Goal: Task Accomplishment & Management: Manage account settings

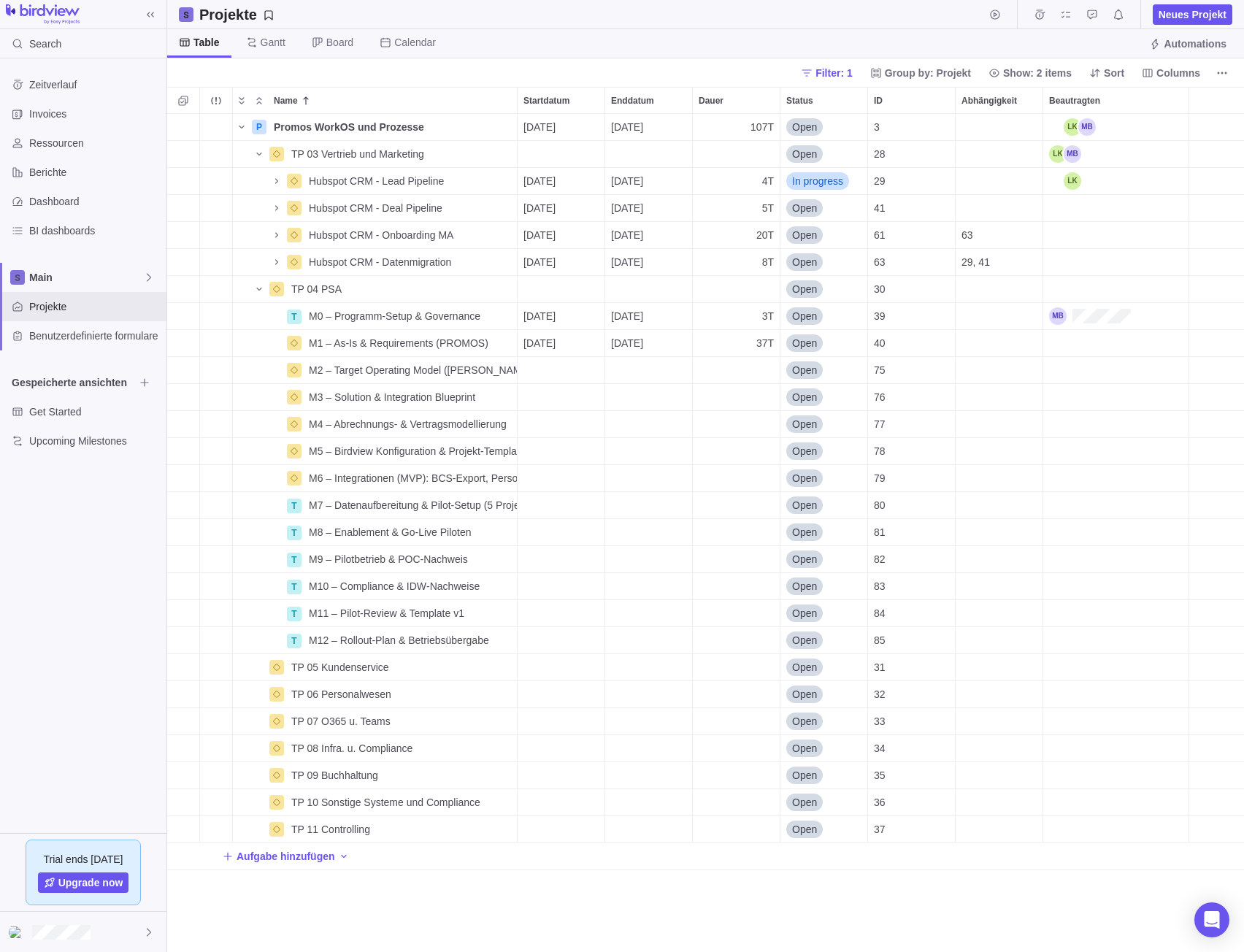
scroll to position [827, 1066]
click at [273, 319] on icon "Name" at bounding box center [277, 316] width 12 height 12
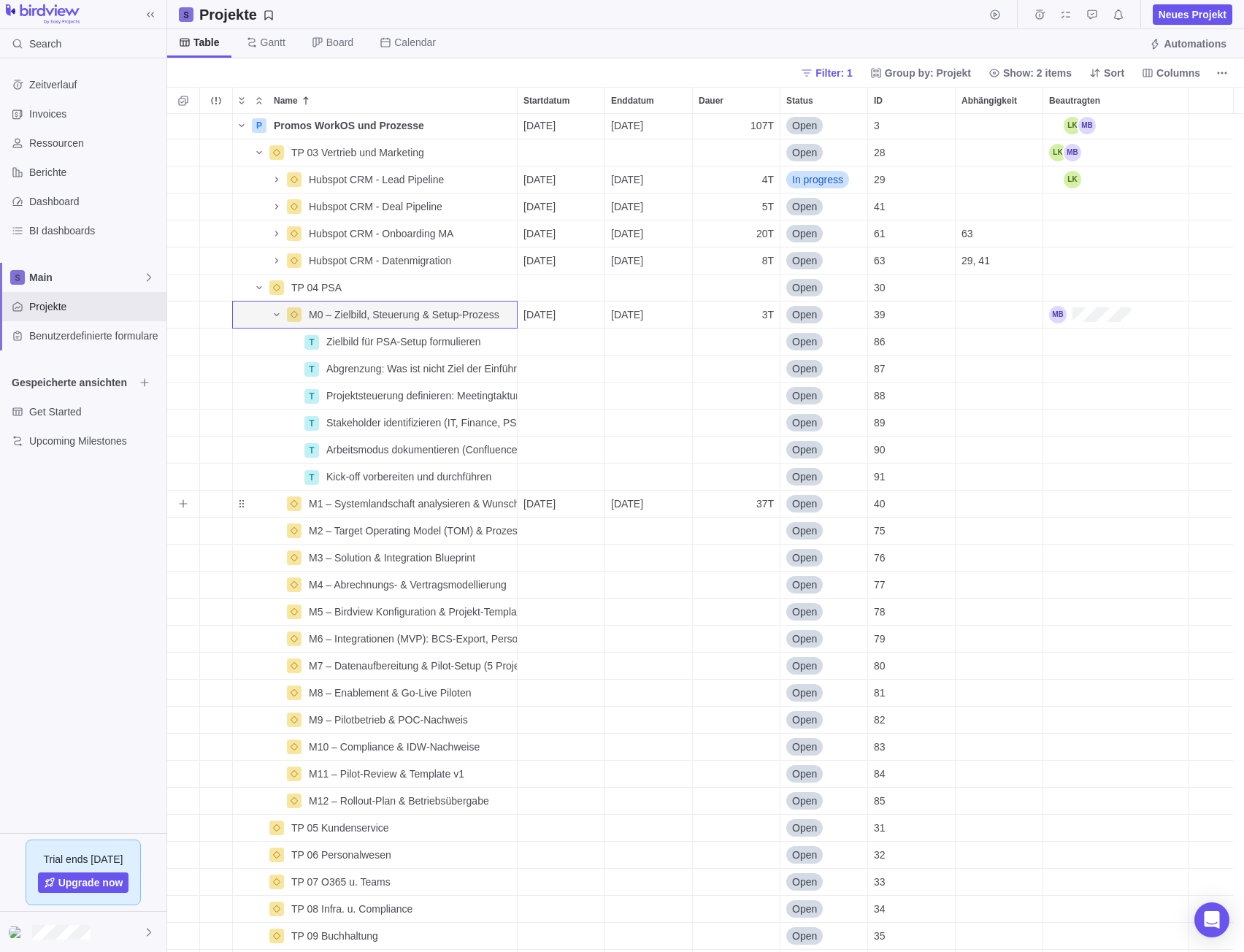
scroll to position [0, 0]
click at [282, 262] on icon "Name" at bounding box center [277, 262] width 12 height 12
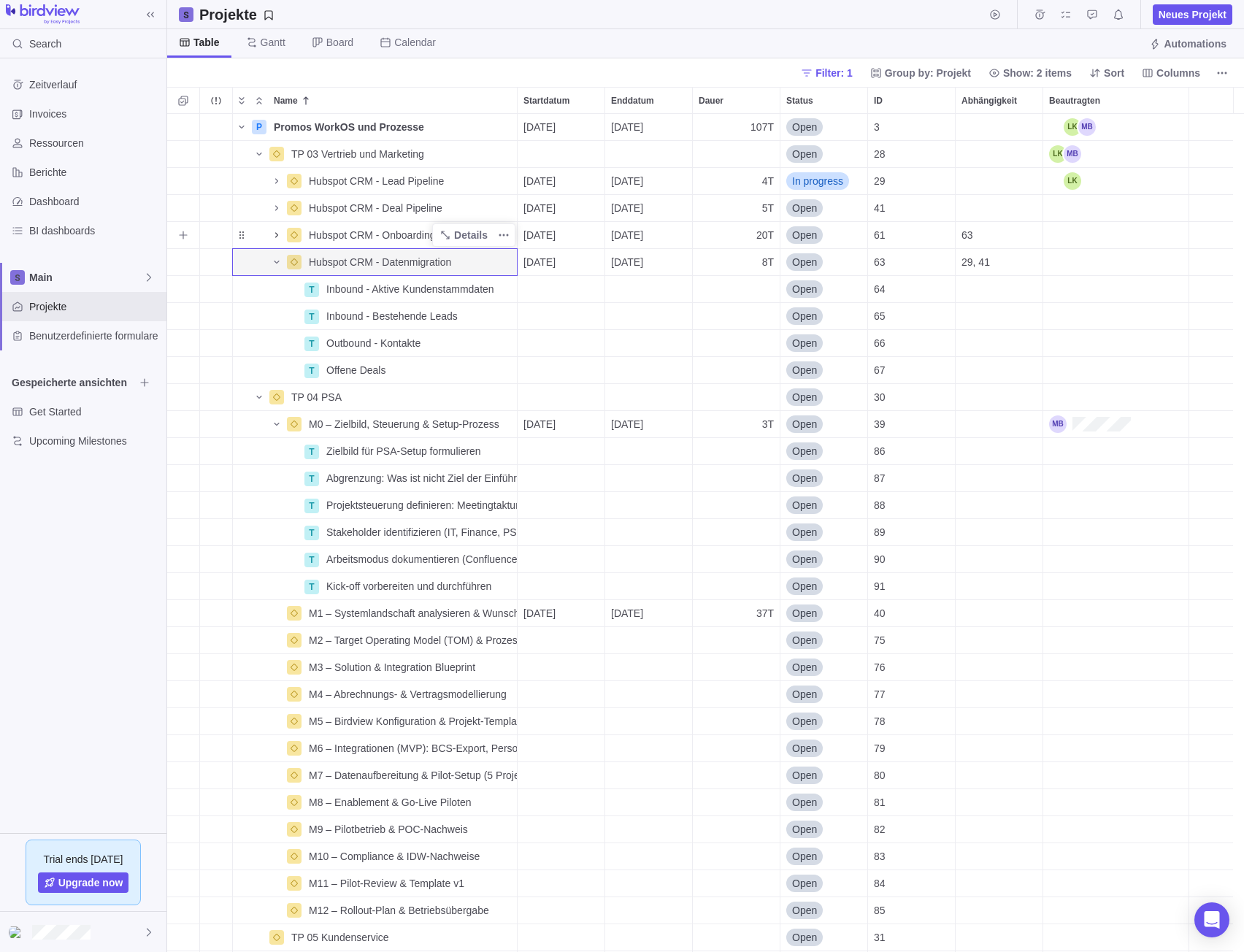
click at [275, 230] on icon "Name" at bounding box center [277, 235] width 12 height 12
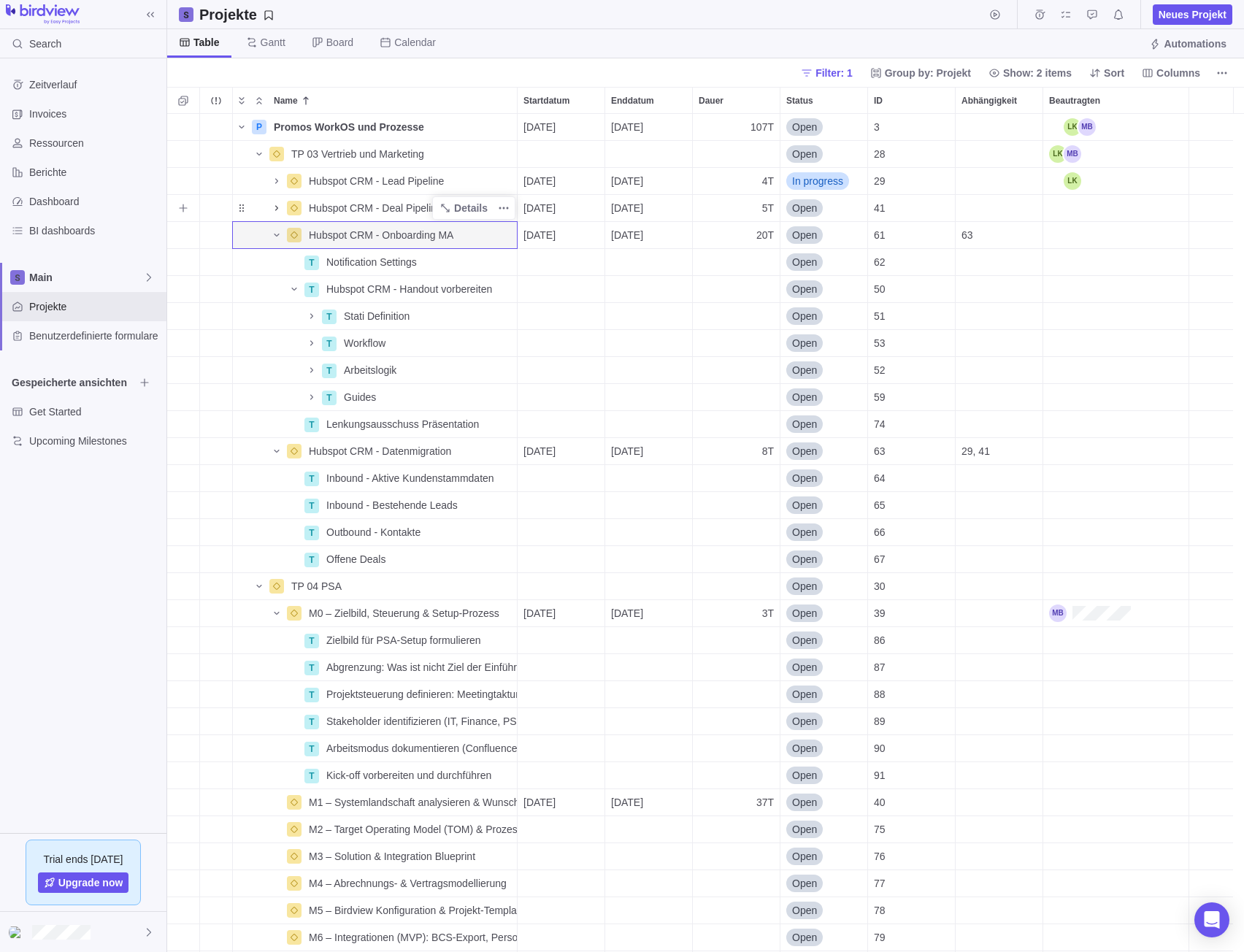
click at [275, 206] on icon "Name" at bounding box center [277, 208] width 12 height 12
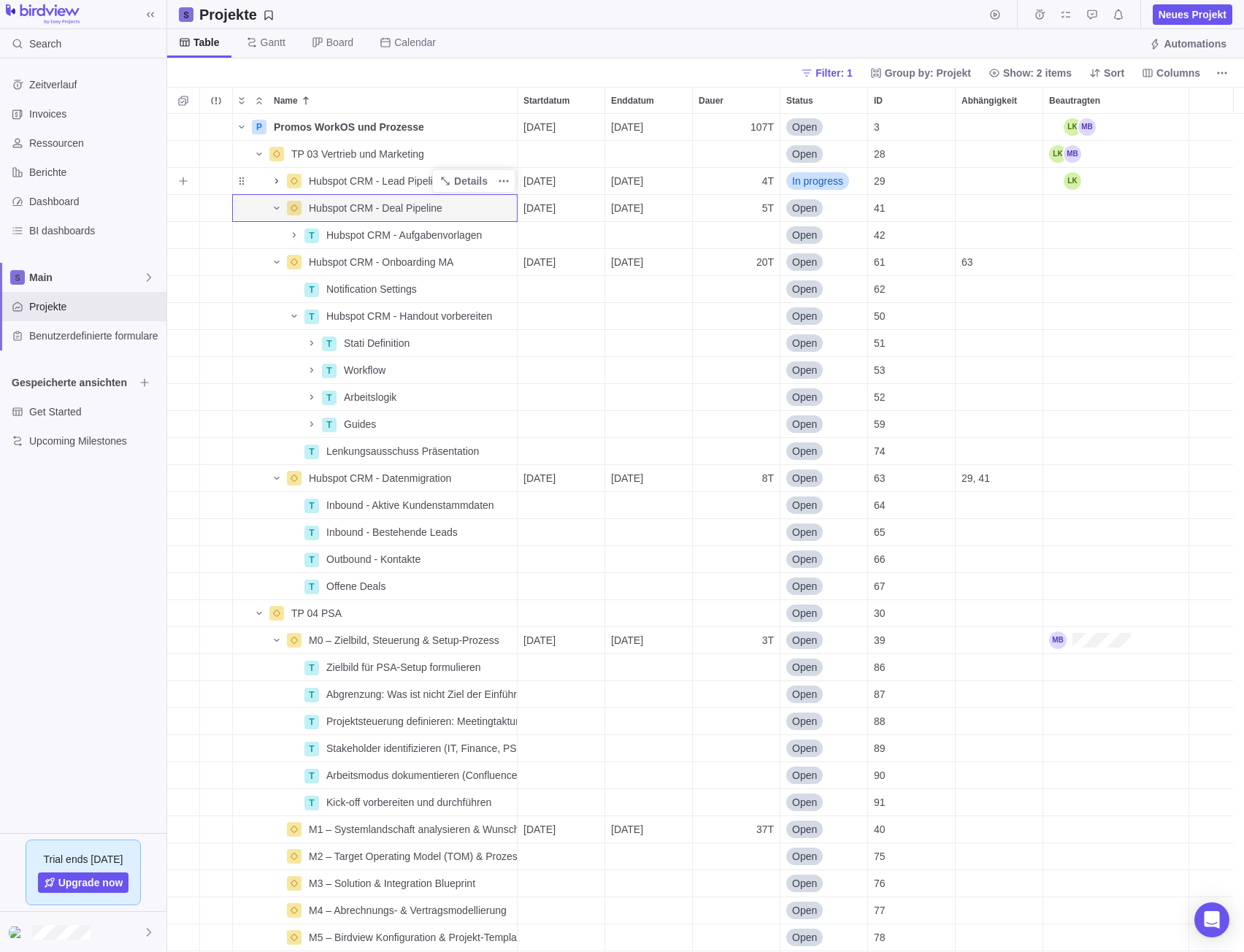
click at [276, 174] on span "Name" at bounding box center [277, 181] width 18 height 20
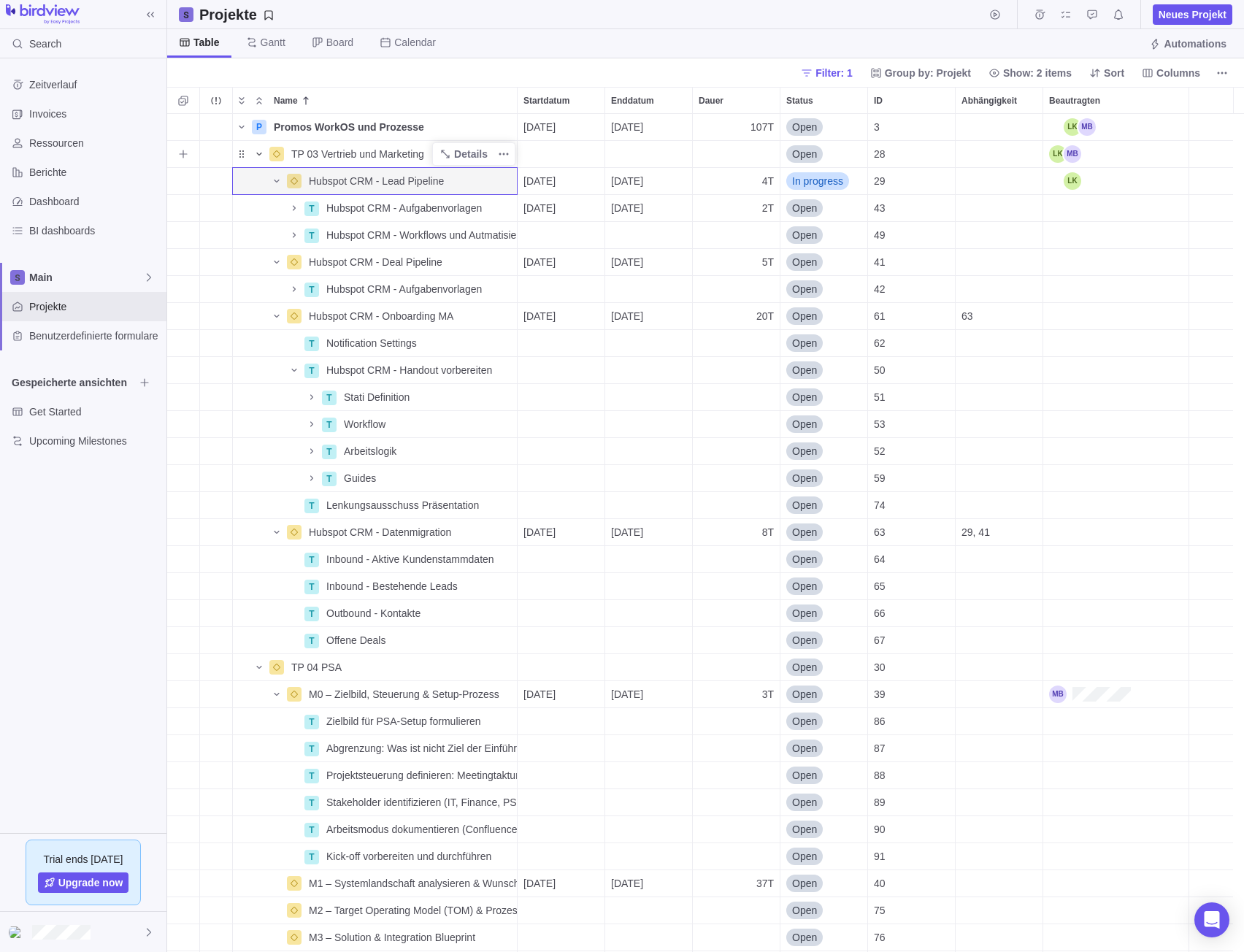
click at [258, 149] on icon "Name" at bounding box center [259, 154] width 12 height 12
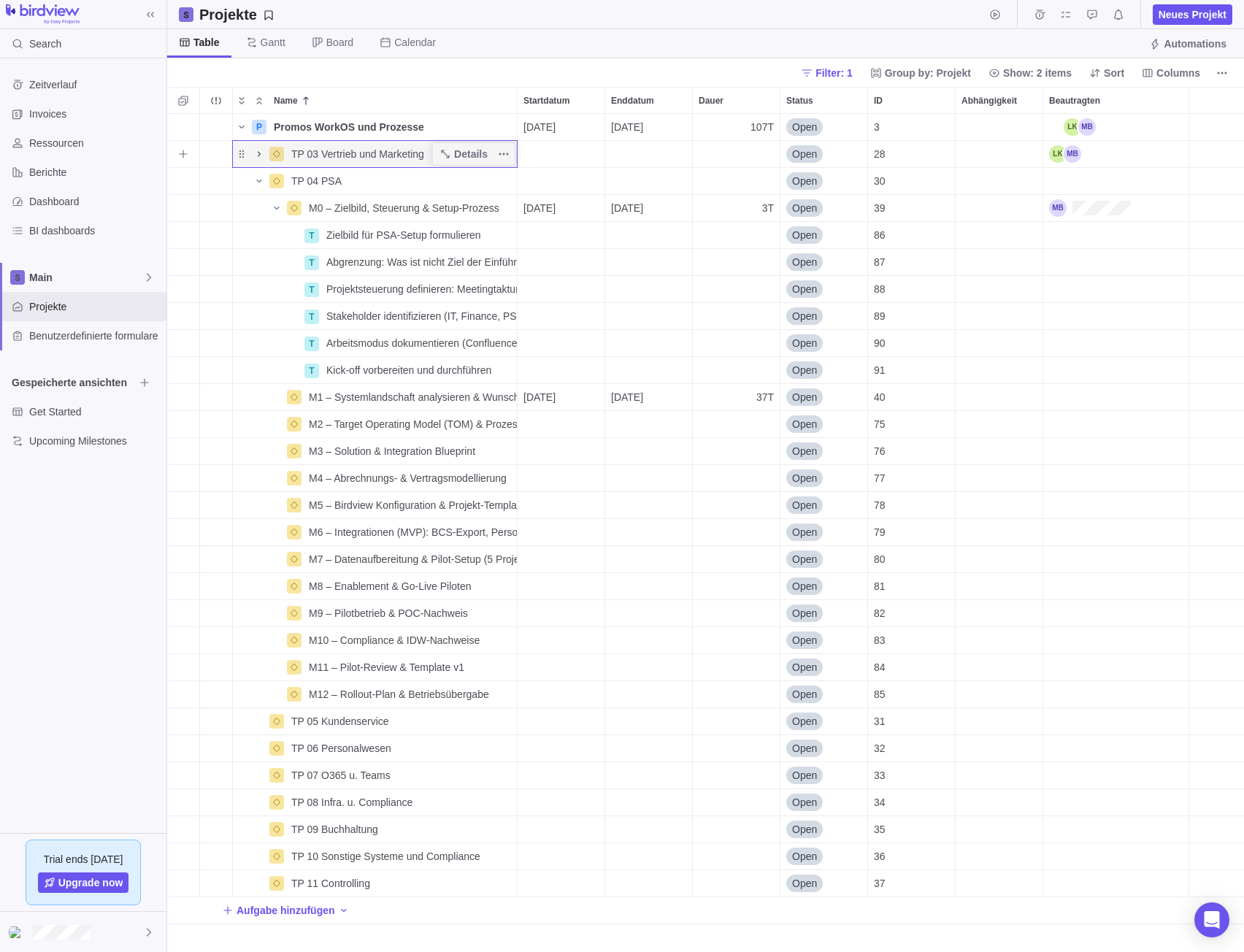
click at [258, 151] on icon "Name" at bounding box center [259, 154] width 12 height 12
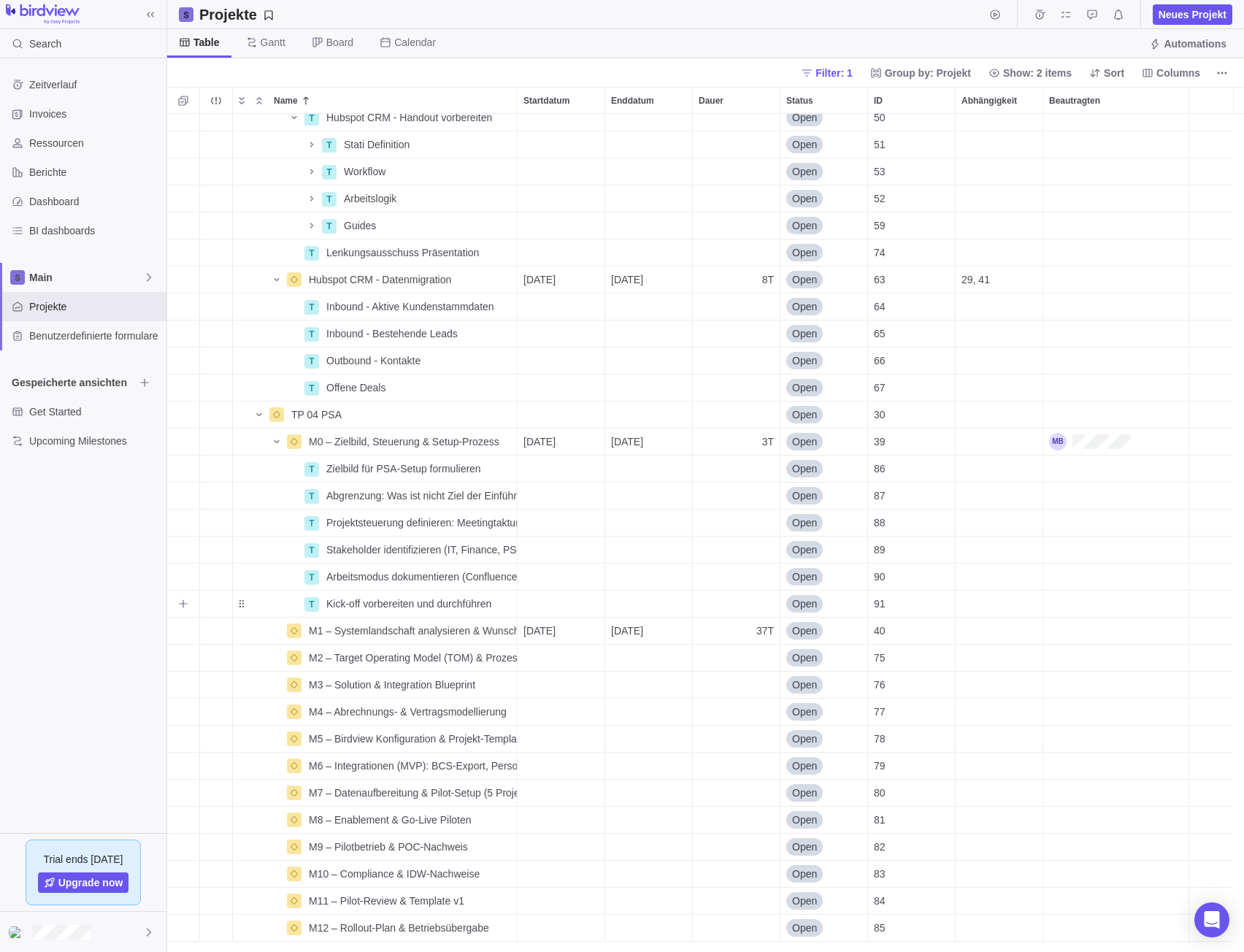
scroll to position [219, 0]
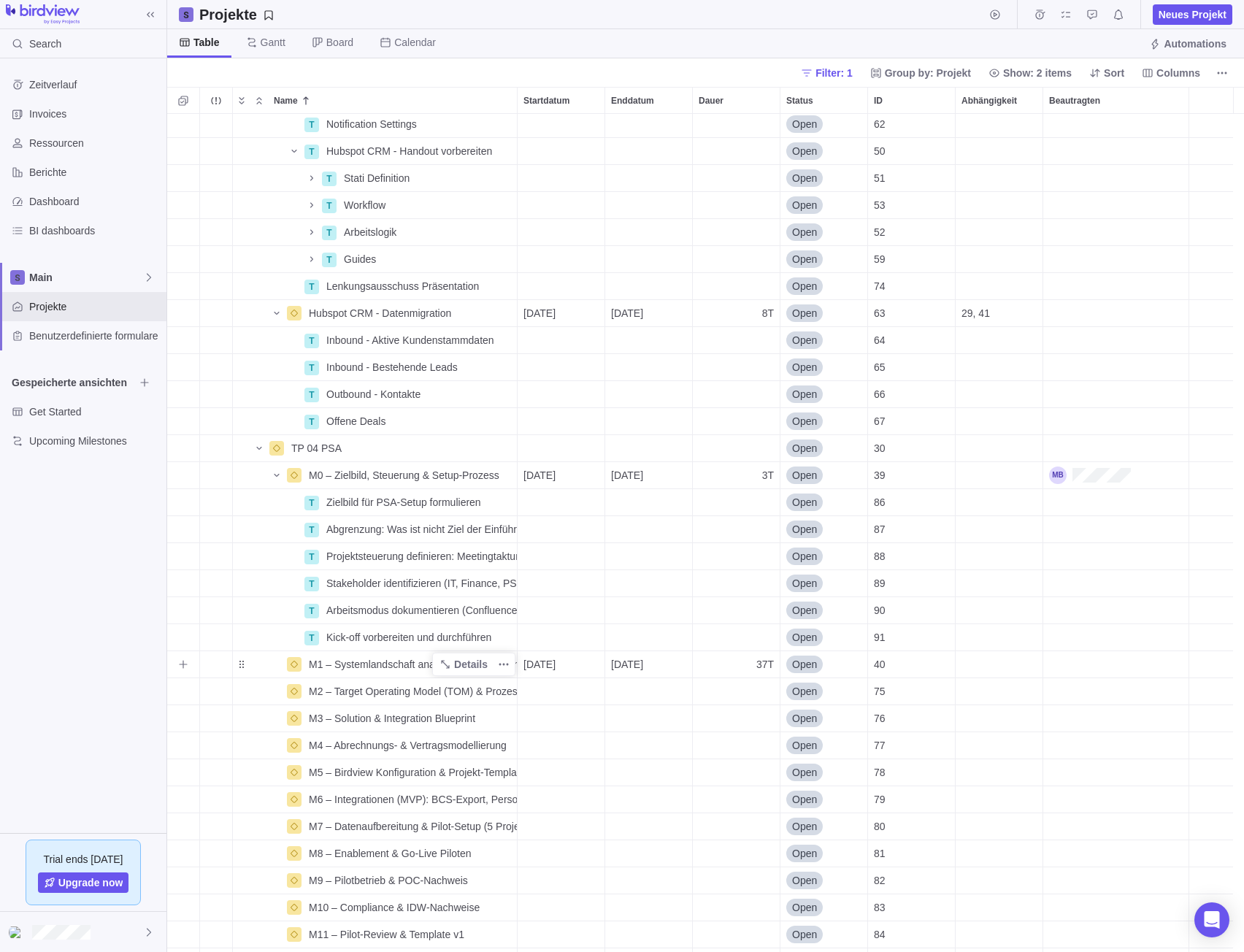
click at [368, 662] on span "M1 – Systemlandschaft analysieren & Wunscharchitektur entwerfen" at bounding box center [413, 664] width 208 height 14
click at [267, 679] on div "P Promos WorkOS und Prozesse Details [DATE] [DATE] 107T Open 3 TP 03 Vertrieb u…" at bounding box center [705, 533] width 1077 height 838
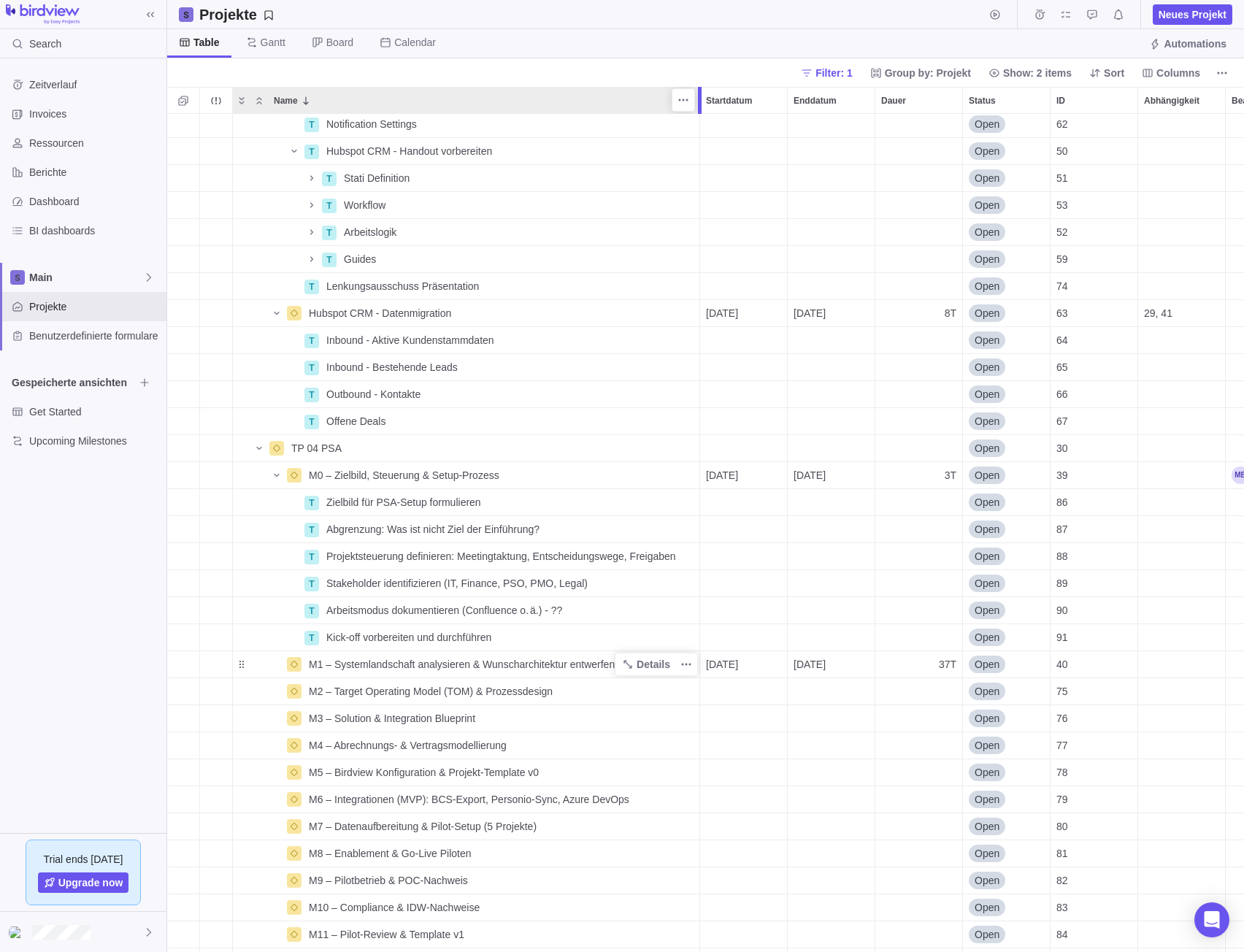
drag, startPoint x: 521, startPoint y: 109, endPoint x: 705, endPoint y: 110, distance: 184.0
click at [705, 110] on div at bounding box center [702, 100] width 12 height 27
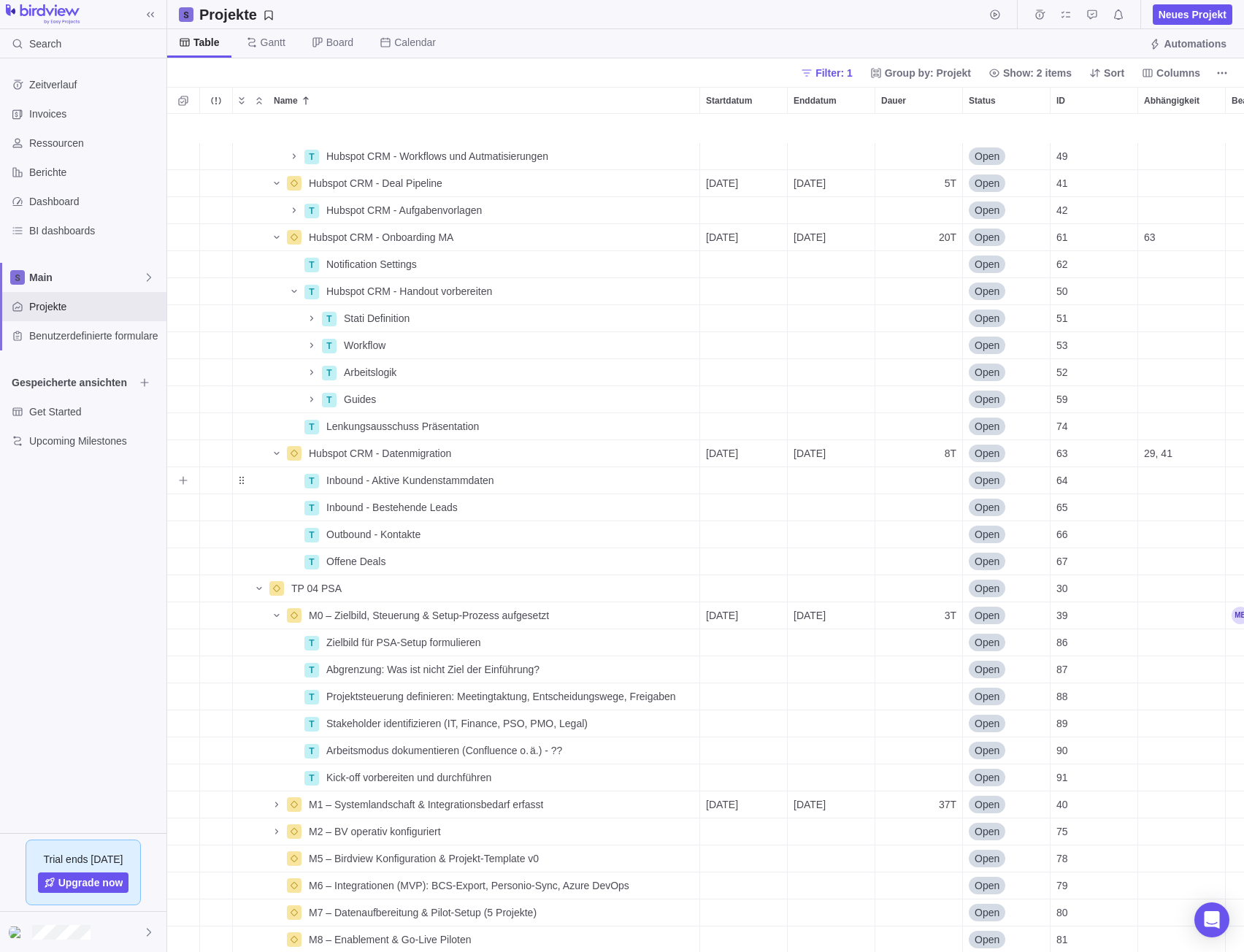
scroll to position [146, 0]
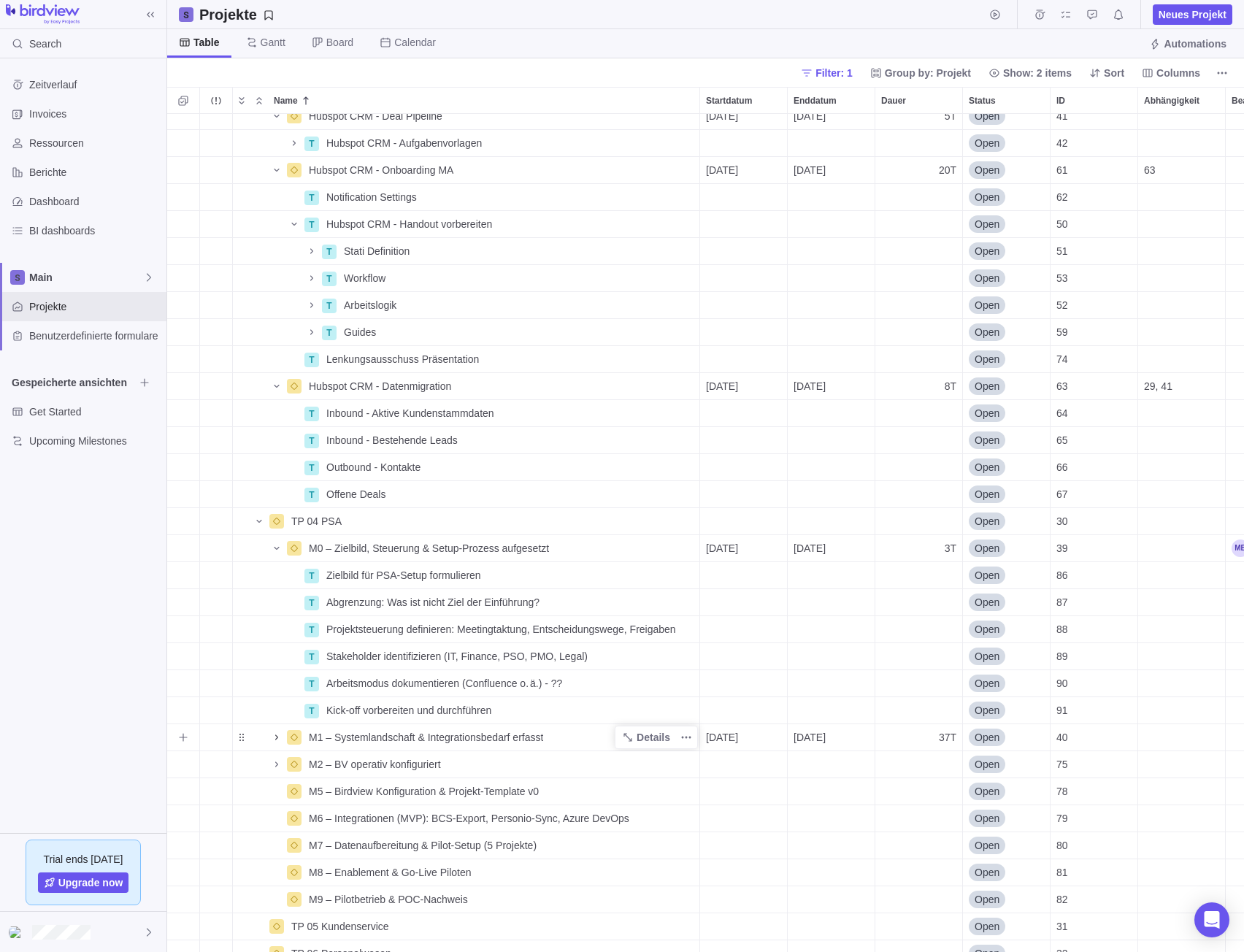
click at [275, 747] on span "Name" at bounding box center [277, 737] width 18 height 20
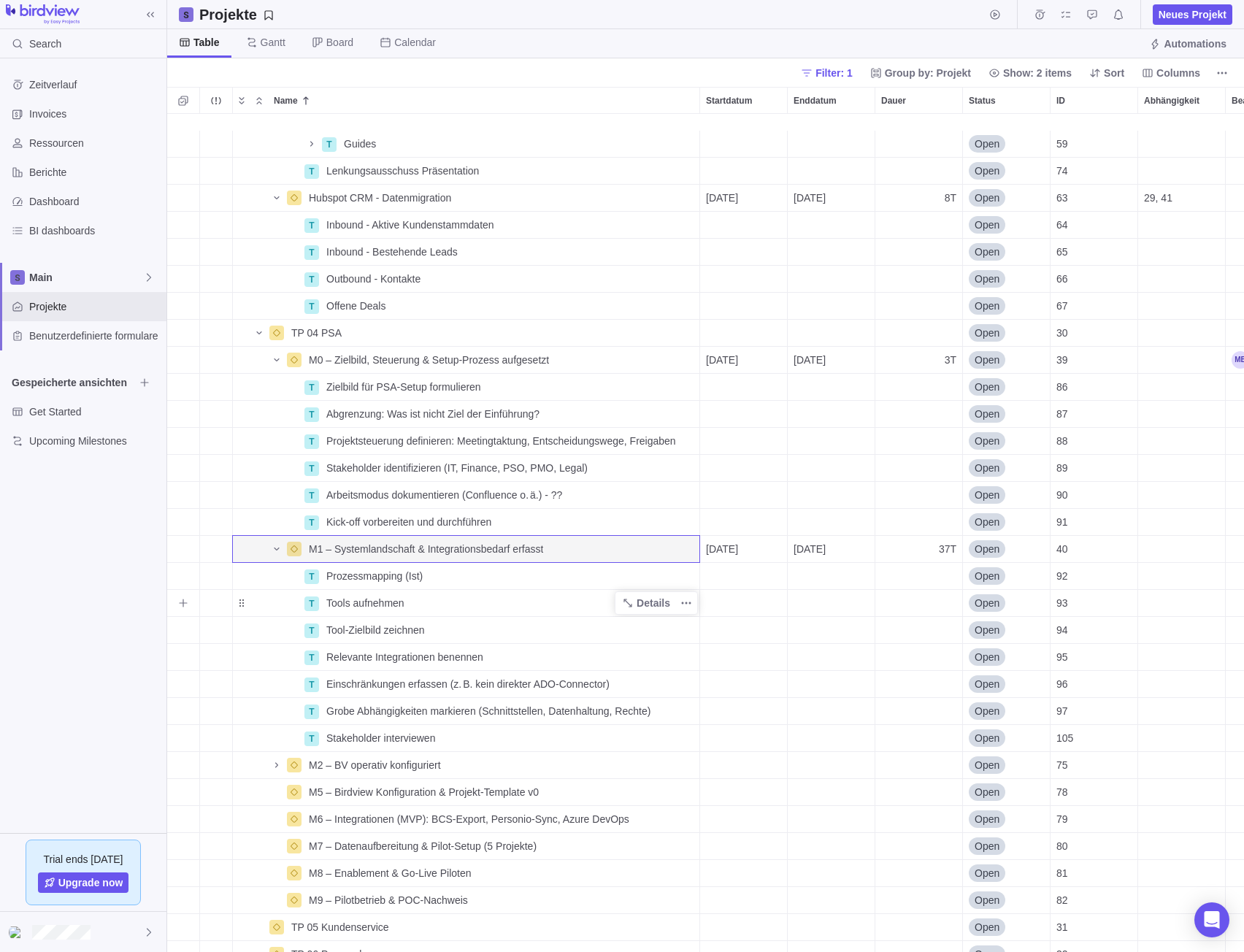
scroll to position [365, 0]
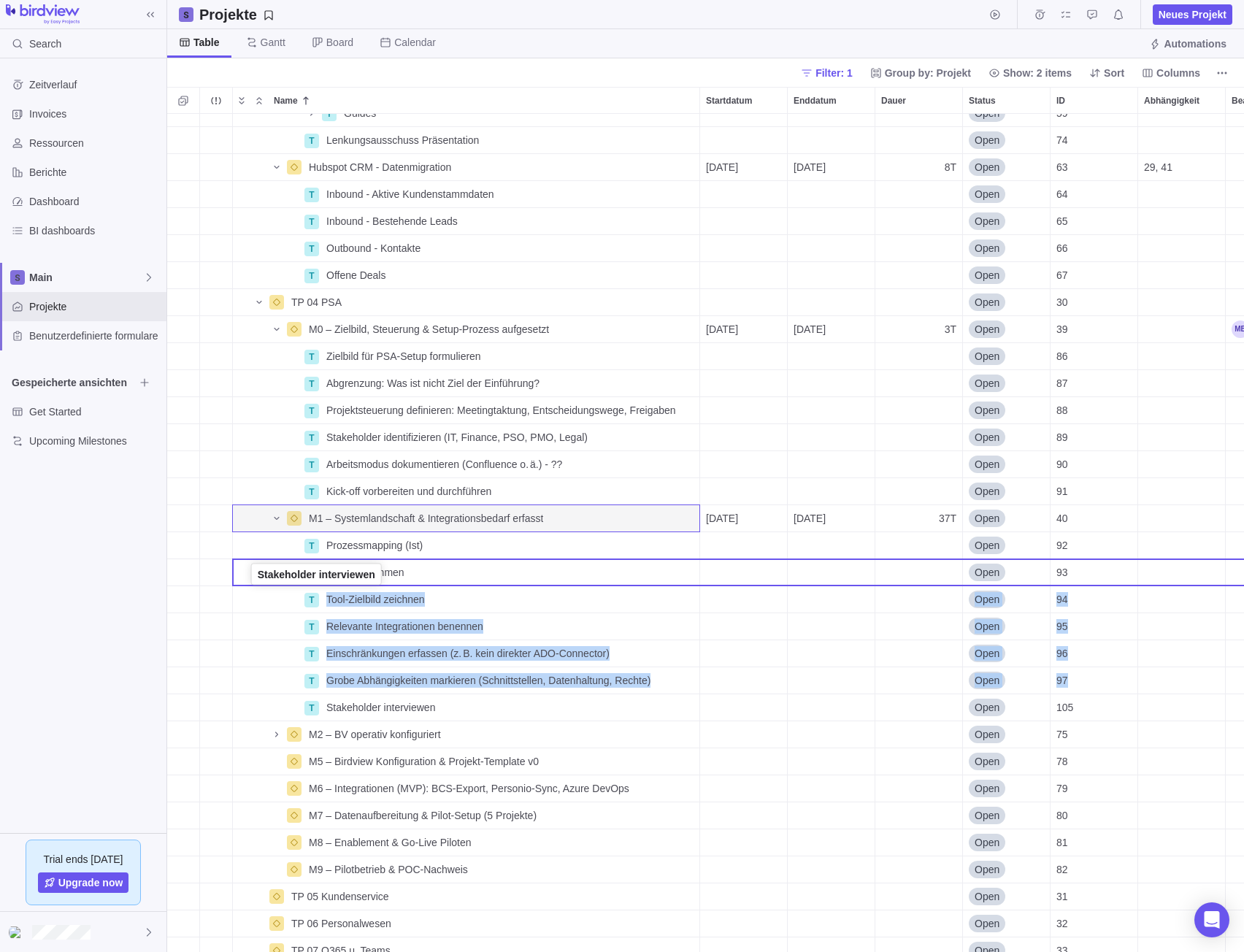
drag, startPoint x: 241, startPoint y: 705, endPoint x: 252, endPoint y: 570, distance: 135.4
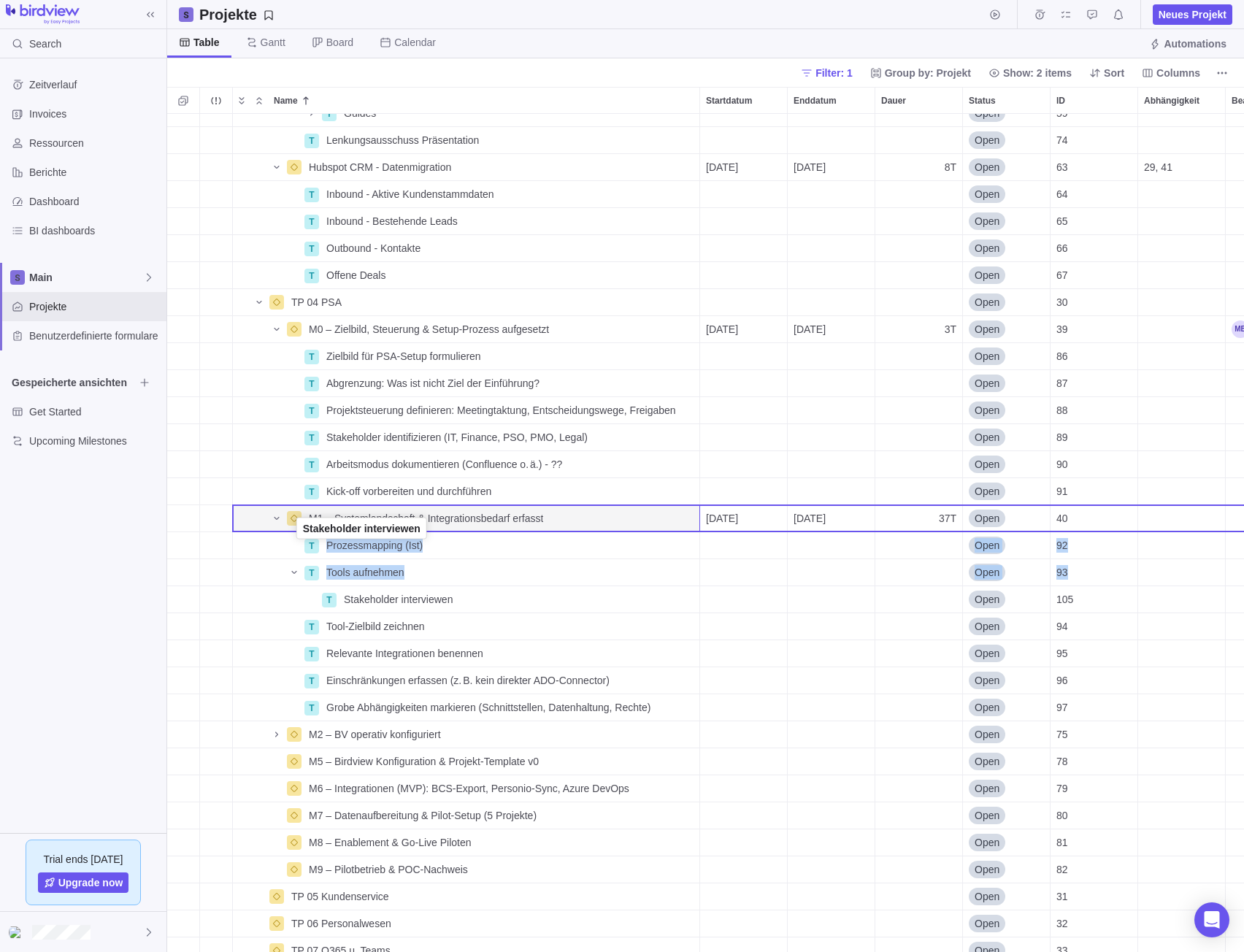
drag, startPoint x: 238, startPoint y: 598, endPoint x: 294, endPoint y: 529, distance: 88.9
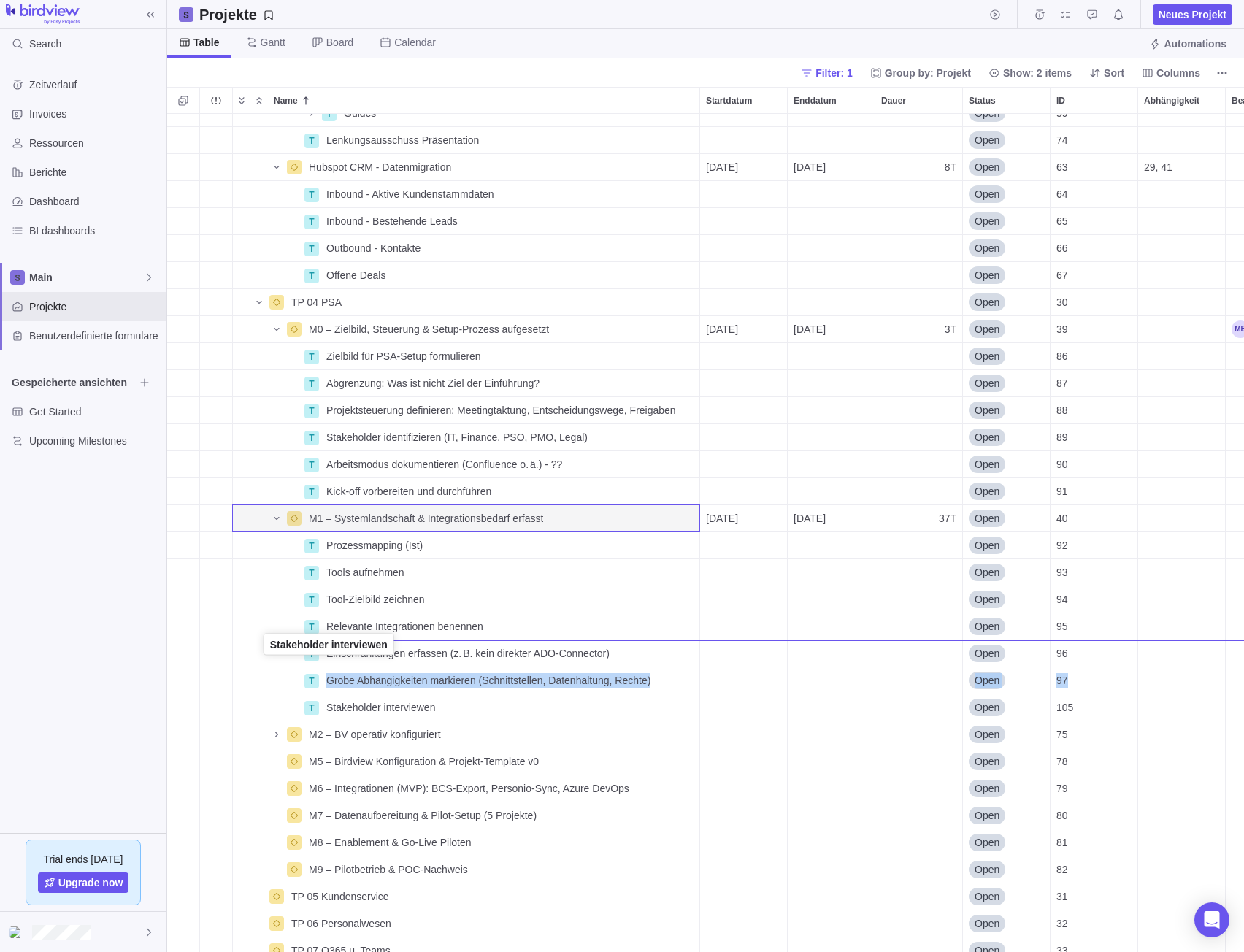
drag, startPoint x: 241, startPoint y: 705, endPoint x: 264, endPoint y: 645, distance: 64.3
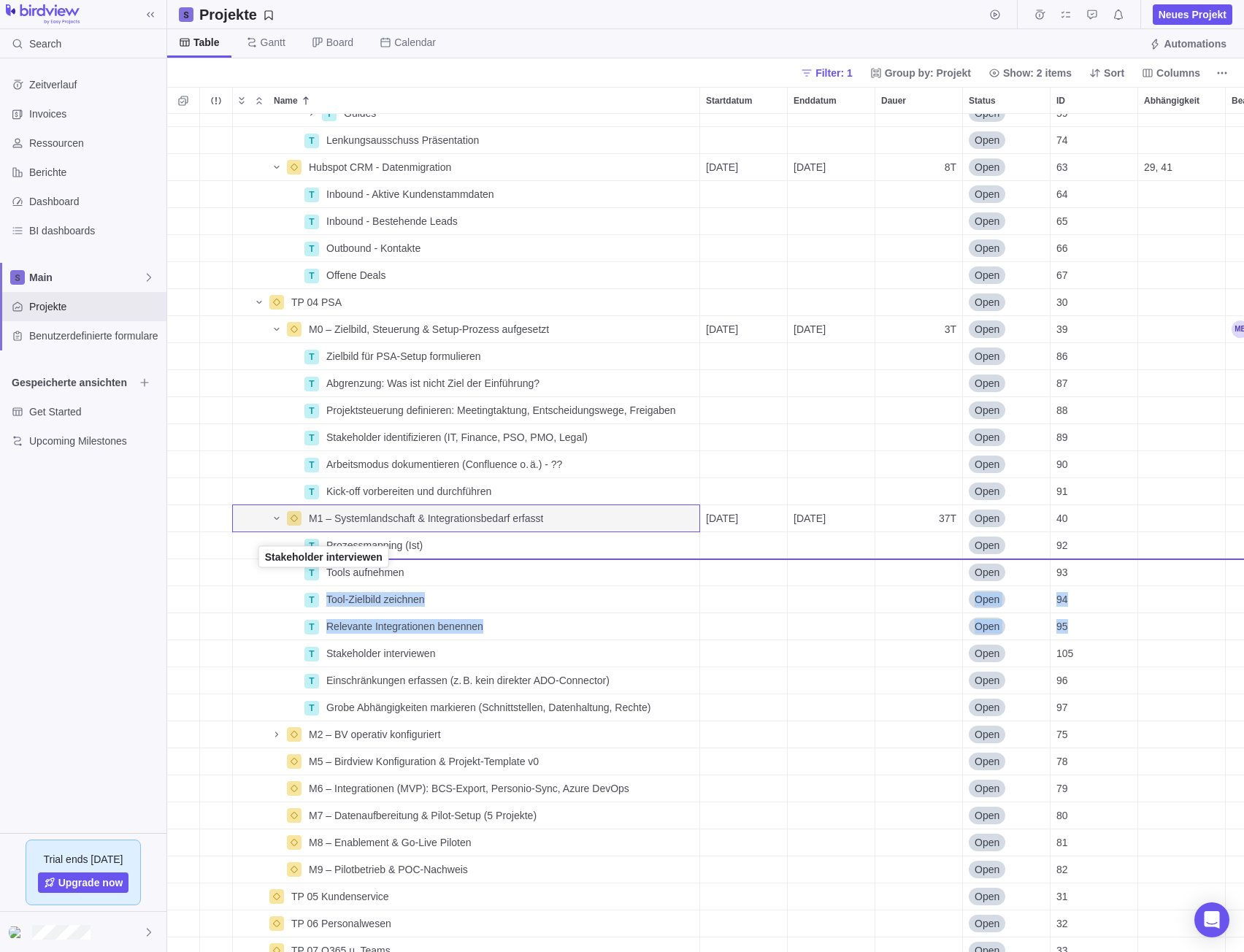
drag, startPoint x: 239, startPoint y: 655, endPoint x: 257, endPoint y: 560, distance: 96.7
drag, startPoint x: 244, startPoint y: 576, endPoint x: 254, endPoint y: 559, distance: 19.7
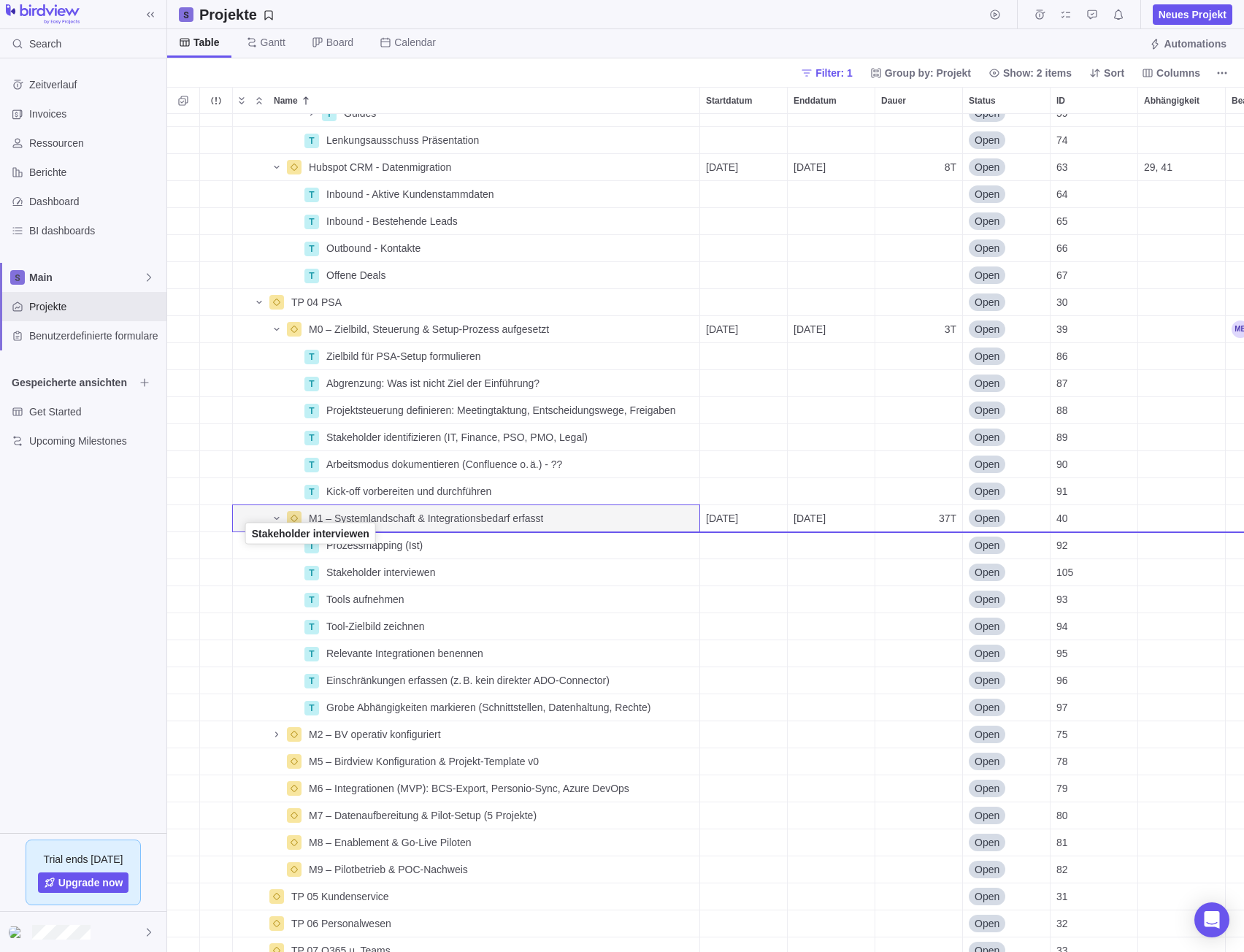
drag, startPoint x: 245, startPoint y: 570, endPoint x: 250, endPoint y: 534, distance: 36.3
